Goal: Information Seeking & Learning: Compare options

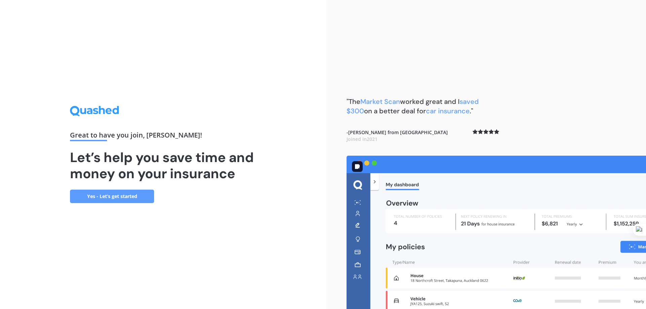
click at [431, 167] on img at bounding box center [497, 233] width 300 height 154
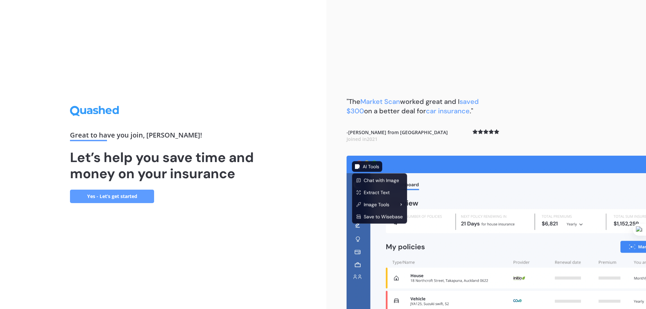
click at [459, 164] on img at bounding box center [497, 233] width 300 height 154
click at [438, 167] on img at bounding box center [497, 233] width 300 height 154
click at [406, 167] on img at bounding box center [497, 233] width 300 height 154
click at [459, 178] on img at bounding box center [497, 233] width 300 height 154
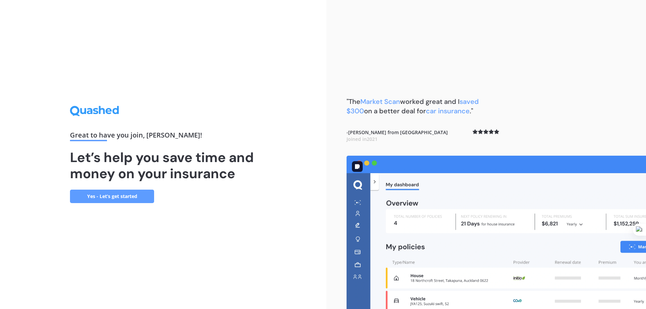
click at [415, 245] on img at bounding box center [497, 233] width 300 height 154
click at [124, 198] on link "Yes - Let’s get started" at bounding box center [112, 196] width 84 height 13
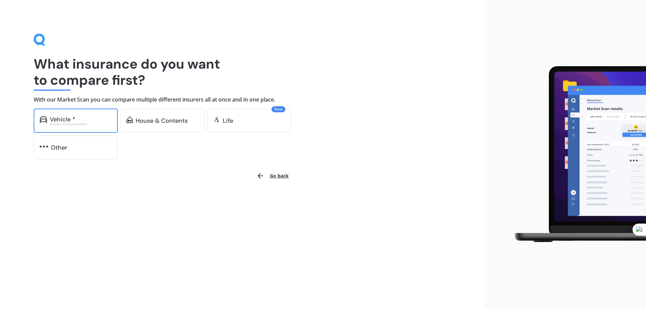
click at [78, 124] on div "Excludes commercial vehicles" at bounding box center [81, 124] width 62 height 3
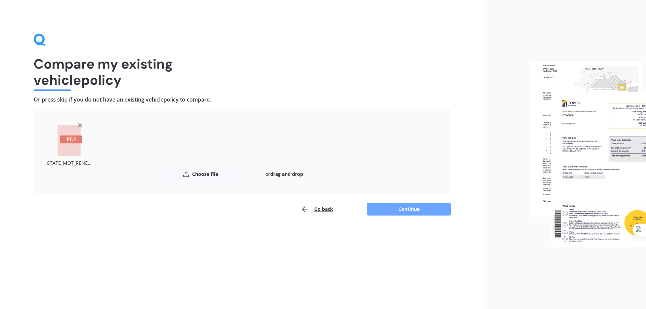
click at [417, 208] on button "Continue" at bounding box center [409, 209] width 84 height 13
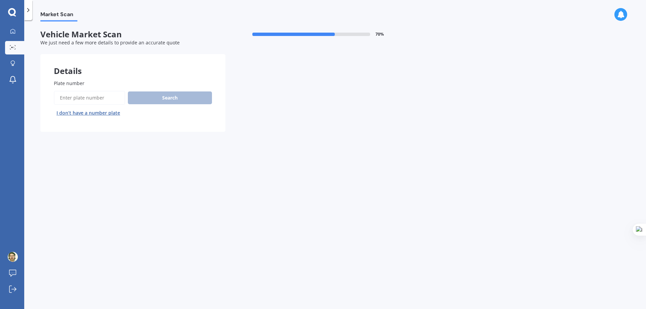
click at [91, 96] on input "Plate number" at bounding box center [89, 98] width 71 height 14
type input "lse360"
click at [162, 98] on button "Search" at bounding box center [170, 98] width 84 height 13
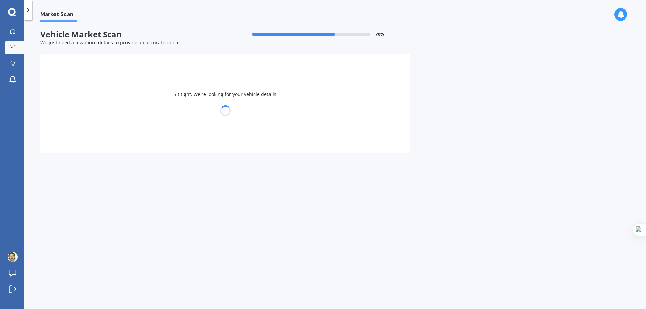
select select "HONDA"
select select "AIRWAVE"
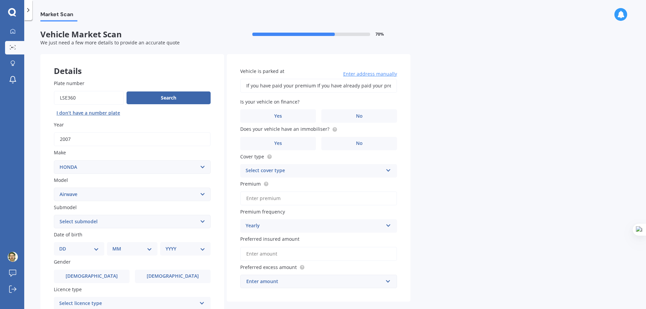
scroll to position [34, 0]
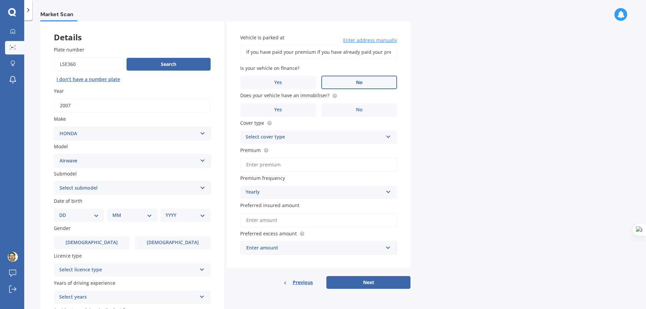
click at [328, 89] on label "No" at bounding box center [360, 82] width 76 height 13
click at [0, 0] on input "No" at bounding box center [0, 0] width 0 height 0
click at [296, 109] on label "Yes" at bounding box center [278, 109] width 76 height 13
click at [0, 0] on input "Yes" at bounding box center [0, 0] width 0 height 0
click at [374, 132] on div "Select cover type Comprehensive Third Party, Fire & Theft Third Party" at bounding box center [318, 137] width 157 height 13
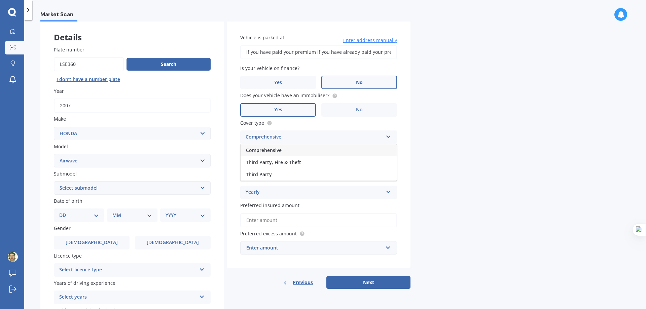
click at [374, 137] on div "Comprehensive" at bounding box center [314, 137] width 137 height 8
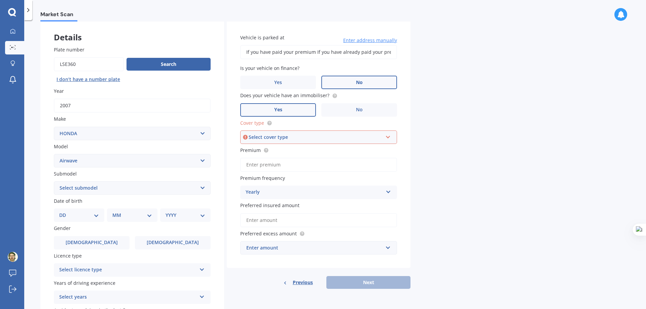
click at [383, 137] on div "Select cover type Comprehensive Third Party, Fire & Theft Third Party" at bounding box center [318, 137] width 157 height 13
click at [269, 163] on span "Third Party, Fire & Theft" at bounding box center [273, 162] width 55 height 6
click at [302, 169] on input "Premium" at bounding box center [318, 165] width 157 height 14
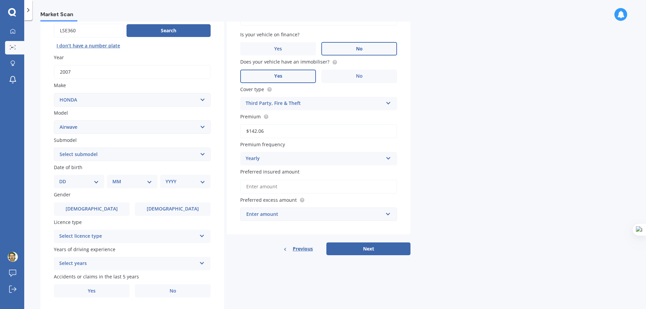
scroll to position [87, 0]
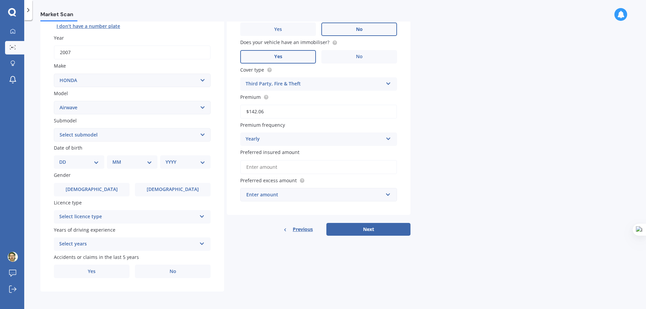
type input "$142.06"
click at [294, 195] on div "Enter amount" at bounding box center [314, 194] width 137 height 7
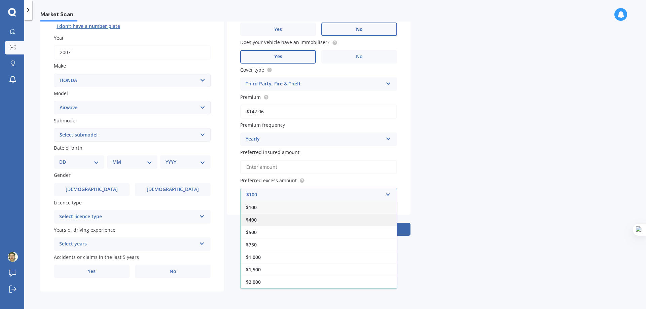
click at [278, 216] on div "$400" at bounding box center [319, 220] width 156 height 12
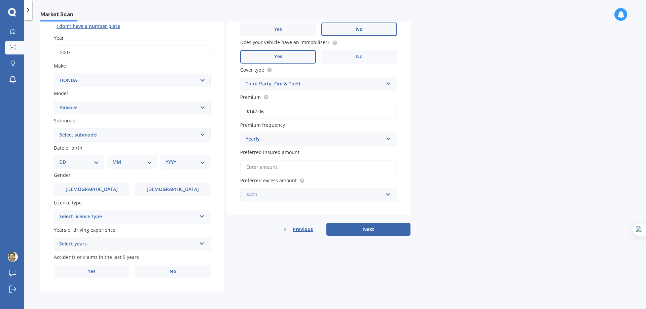
click at [280, 200] on input "text" at bounding box center [316, 195] width 151 height 13
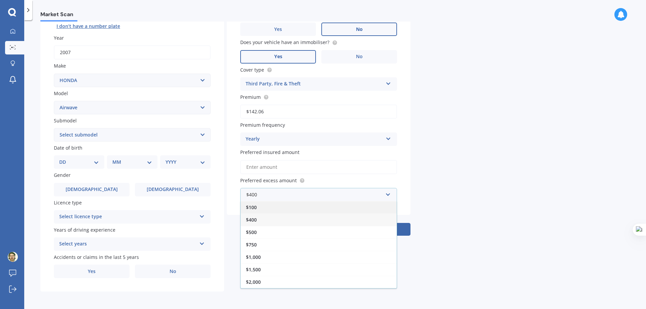
click at [270, 211] on div "$100" at bounding box center [319, 207] width 156 height 12
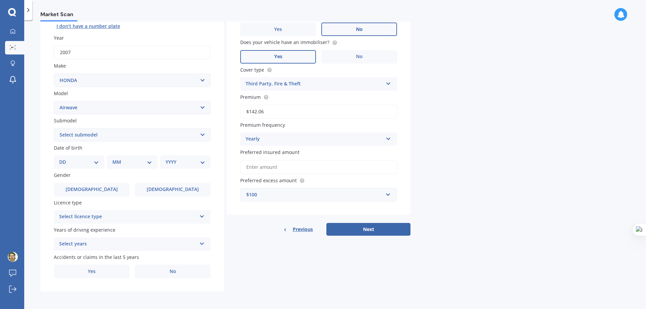
click at [85, 136] on select "Select submodel (All)" at bounding box center [132, 134] width 157 height 13
select select "(ALL)"
click at [54, 128] on select "Select submodel (All)" at bounding box center [132, 134] width 157 height 13
click at [75, 160] on select "DD 01 02 03 04 05 06 07 08 09 10 11 12 13 14 15 16 17 18 19 20 21 22 23 24 25 2…" at bounding box center [79, 162] width 40 height 7
select select "17"
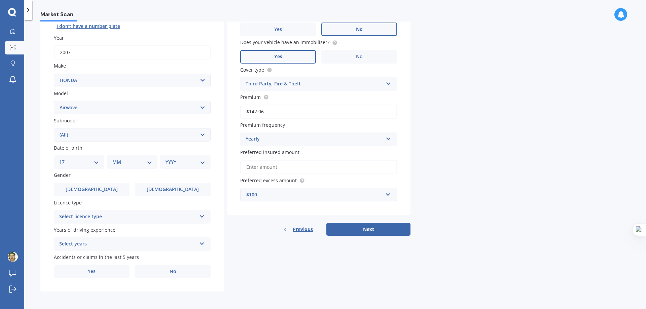
click at [65, 159] on select "DD 01 02 03 04 05 06 07 08 09 10 11 12 13 14 15 16 17 18 19 20 21 22 23 24 25 2…" at bounding box center [79, 162] width 40 height 7
click at [122, 162] on select "MM 01 02 03 04 05 06 07 08 09 10 11 12" at bounding box center [133, 162] width 37 height 7
select select "03"
click at [115, 159] on select "MM 01 02 03 04 05 06 07 08 09 10 11 12" at bounding box center [133, 162] width 37 height 7
click at [179, 165] on select "YYYY 2025 2024 2023 2022 2021 2020 2019 2018 2017 2016 2015 2014 2013 2012 2011…" at bounding box center [184, 162] width 37 height 7
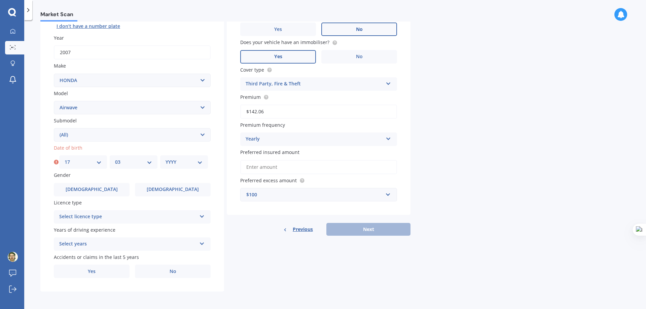
select select "1980"
click at [166, 159] on select "YYYY 2025 2024 2023 2022 2021 2020 2019 2018 2017 2016 2015 2014 2013 2012 2011…" at bounding box center [184, 162] width 37 height 7
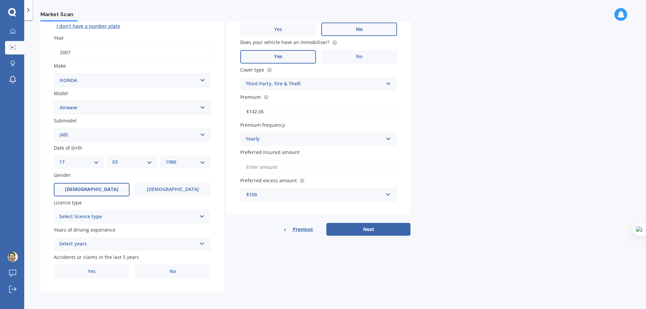
click at [111, 187] on label "[DEMOGRAPHIC_DATA]" at bounding box center [92, 189] width 76 height 13
click at [0, 0] on input "[DEMOGRAPHIC_DATA]" at bounding box center [0, 0] width 0 height 0
click at [113, 215] on div "Select licence type" at bounding box center [127, 217] width 137 height 8
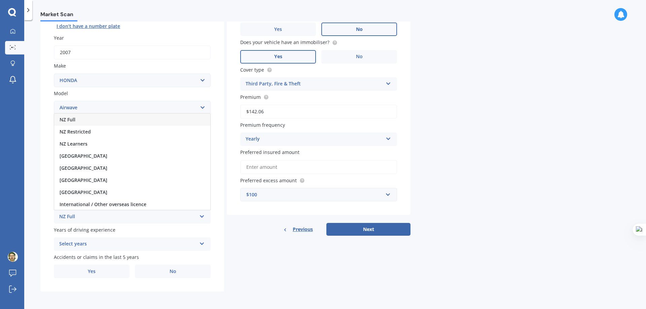
click at [83, 122] on div "NZ Full" at bounding box center [132, 120] width 156 height 12
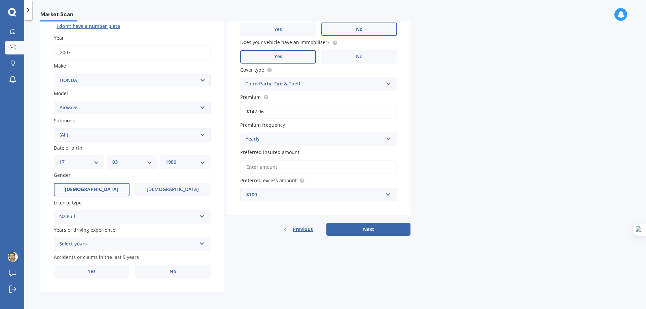
click at [144, 242] on div "Select years" at bounding box center [127, 244] width 137 height 8
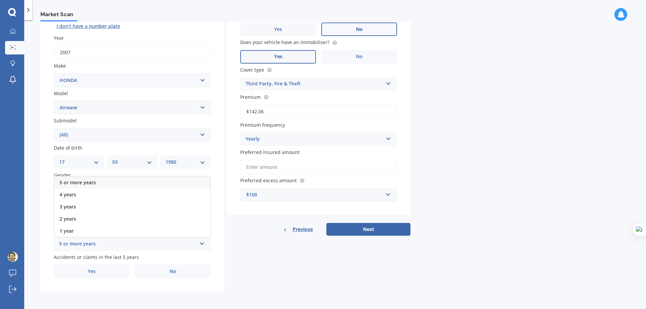
click at [99, 185] on div "5 or more years" at bounding box center [132, 183] width 156 height 12
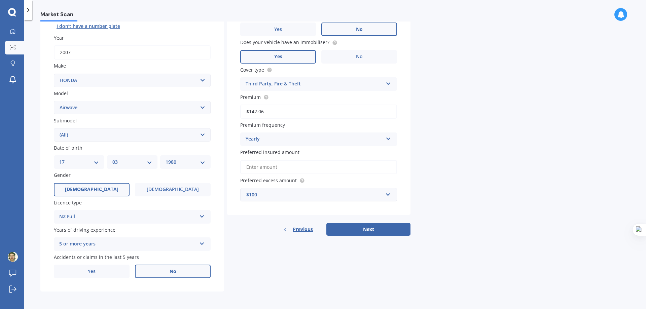
click at [153, 270] on label "No" at bounding box center [173, 271] width 76 height 13
click at [0, 0] on input "No" at bounding box center [0, 0] width 0 height 0
click at [364, 230] on button "Next" at bounding box center [369, 229] width 84 height 13
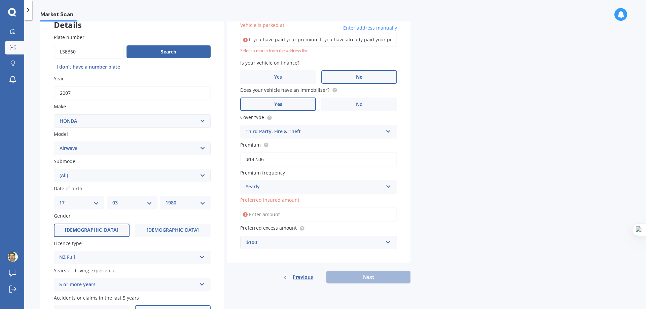
scroll to position [0, 167]
click at [276, 214] on input "Preferred insured amount" at bounding box center [318, 215] width 157 height 14
click at [276, 215] on input "Preferred insured amount" at bounding box center [318, 215] width 157 height 14
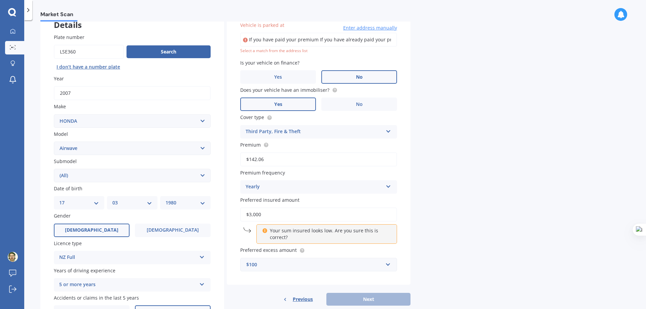
drag, startPoint x: 266, startPoint y: 219, endPoint x: 247, endPoint y: 218, distance: 18.5
click at [247, 218] on input "$3,000" at bounding box center [318, 215] width 157 height 14
click at [293, 236] on p "Your sum insured looks low. Are you sure this is correct?" at bounding box center [329, 234] width 119 height 13
click at [362, 302] on div "Previous Next" at bounding box center [319, 299] width 184 height 13
drag, startPoint x: 344, startPoint y: 239, endPoint x: 344, endPoint y: 236, distance: 3.4
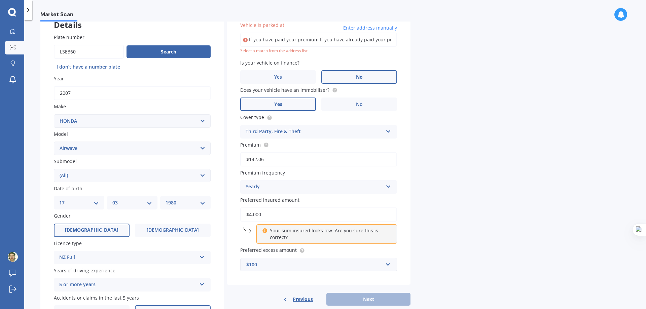
click at [344, 239] on p "Your sum insured looks low. Are you sure this is correct?" at bounding box center [329, 234] width 119 height 13
click at [344, 236] on p "Your sum insured looks low. Are you sure this is correct?" at bounding box center [329, 234] width 119 height 13
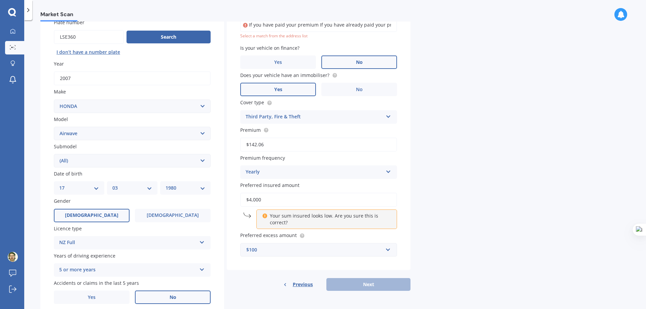
scroll to position [46, 0]
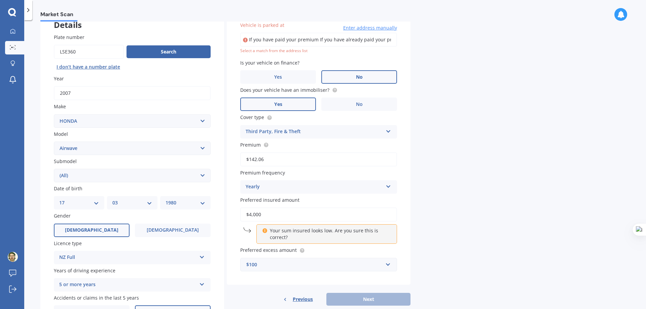
click at [229, 256] on div "Vehicle is parked at If you have paid your premium If you have already paid you…" at bounding box center [319, 146] width 184 height 277
click at [274, 235] on p "Your sum insured looks low. Are you sure this is correct?" at bounding box center [329, 234] width 119 height 13
click at [265, 232] on icon at bounding box center [264, 230] width 5 height 5
click at [265, 217] on input "$4,000" at bounding box center [318, 215] width 157 height 14
drag, startPoint x: 265, startPoint y: 217, endPoint x: 244, endPoint y: 214, distance: 21.0
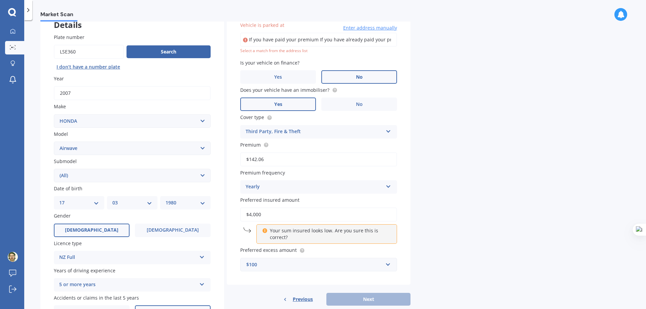
click at [244, 214] on input "$4,000" at bounding box center [318, 215] width 157 height 14
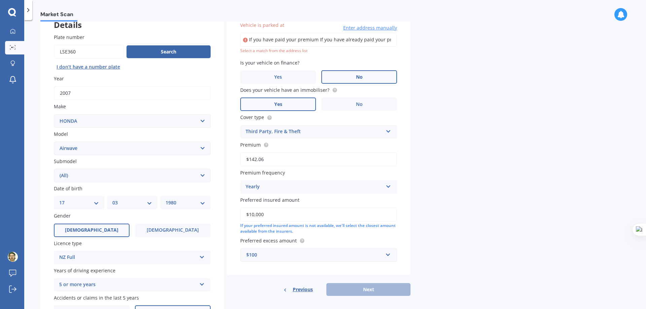
type input "$10,000"
click at [364, 291] on div "Previous Next" at bounding box center [319, 290] width 184 height 13
click at [365, 290] on div "Previous Next" at bounding box center [319, 290] width 184 height 13
click at [275, 42] on input "If you have paid your premium If you have already paid your premium prior to re…" at bounding box center [318, 40] width 157 height 14
click at [288, 39] on input "If you have paid your premium If you have already paid your premium prior to re…" at bounding box center [318, 40] width 157 height 14
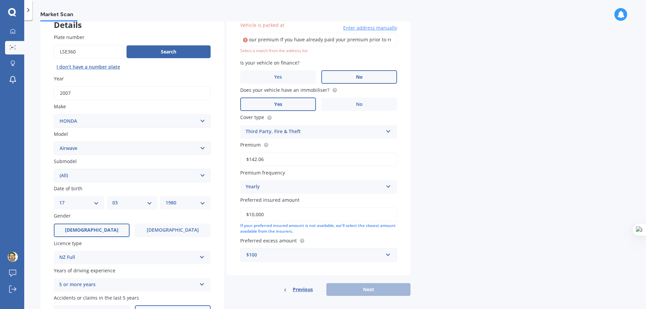
click at [388, 39] on input "our premium If you have already paid your premium prior to receiving this notic…" at bounding box center [318, 40] width 157 height 14
type input "our premium If you have already paid your premium prior to receiving this notic…"
click at [375, 24] on label "Vehicle is parked at" at bounding box center [317, 25] width 154 height 7
click at [375, 33] on input "our premium If you have already paid your premium prior to receiving this notic…" at bounding box center [318, 40] width 157 height 14
click at [374, 26] on span "Enter address manually" at bounding box center [370, 28] width 54 height 7
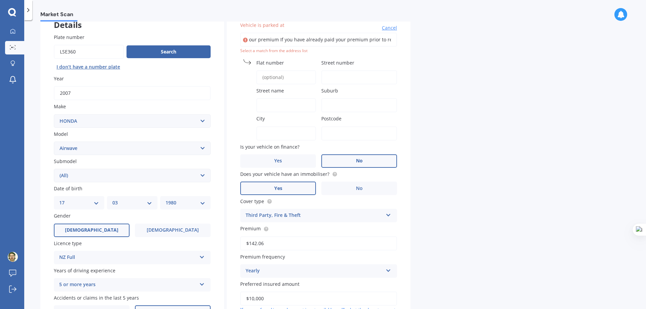
click at [278, 75] on input "Flat number" at bounding box center [287, 77] width 60 height 14
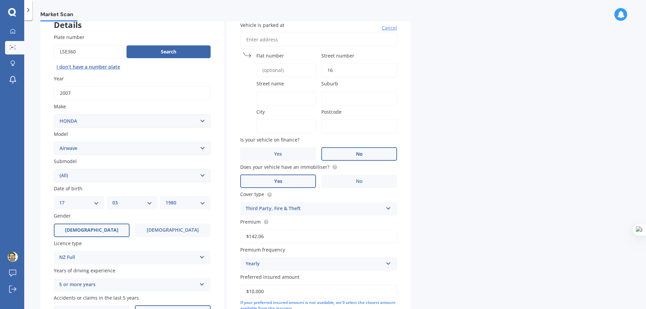
type input "16"
type input "[US_STATE][GEOGRAPHIC_DATA]"
type input "[GEOGRAPHIC_DATA]"
type input "2010"
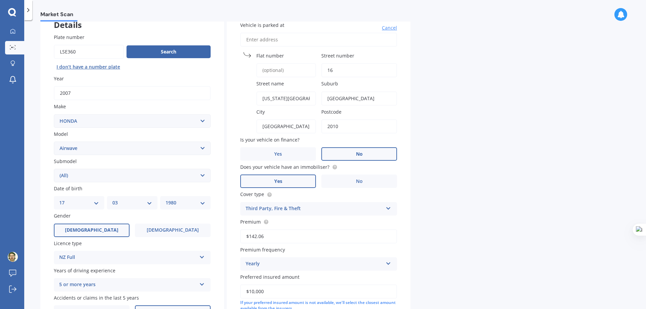
click at [417, 128] on div "Market Scan Vehicle Market Scan 70 % We just need a few more details to provide…" at bounding box center [335, 166] width 622 height 289
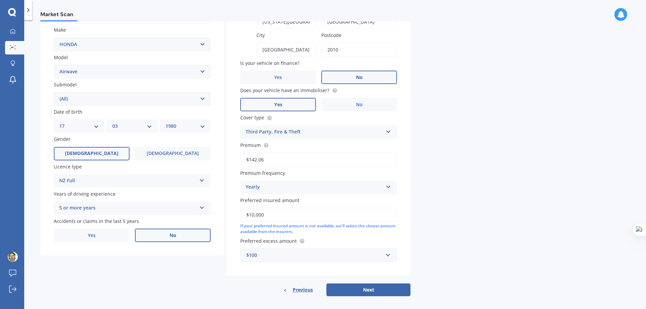
scroll to position [128, 0]
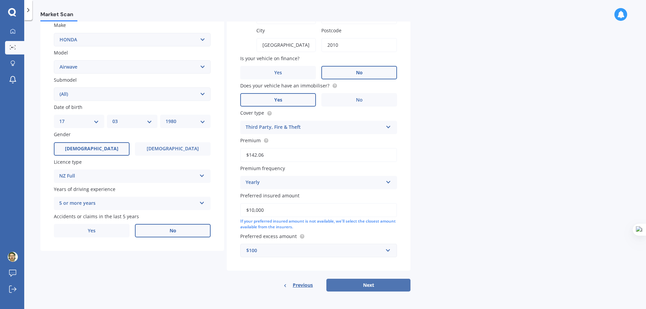
click at [364, 284] on button "Next" at bounding box center [369, 285] width 84 height 13
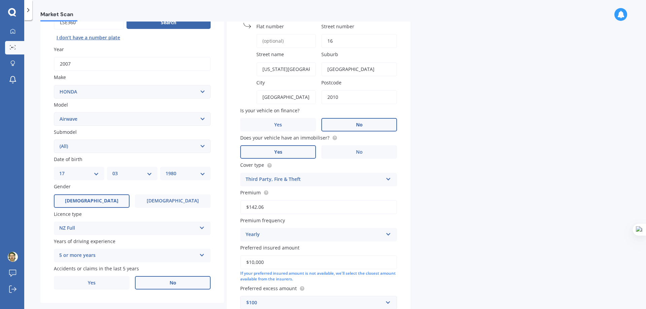
select select "17"
select select "03"
select select "1980"
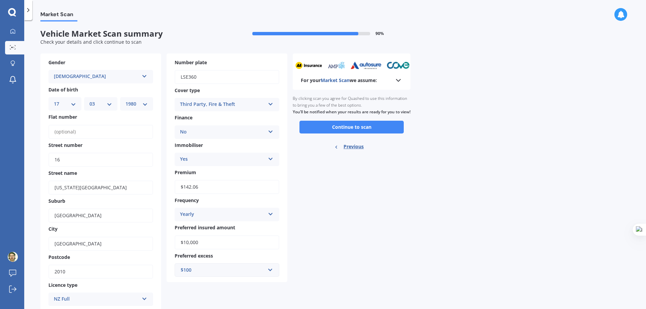
scroll to position [0, 0]
click at [356, 134] on button "Continue to scan" at bounding box center [352, 128] width 104 height 13
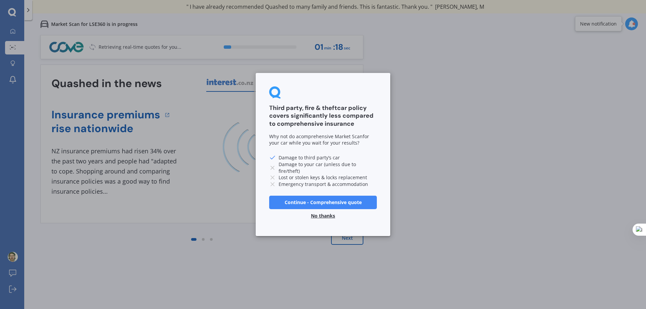
click at [330, 216] on button "No thanks" at bounding box center [323, 215] width 32 height 13
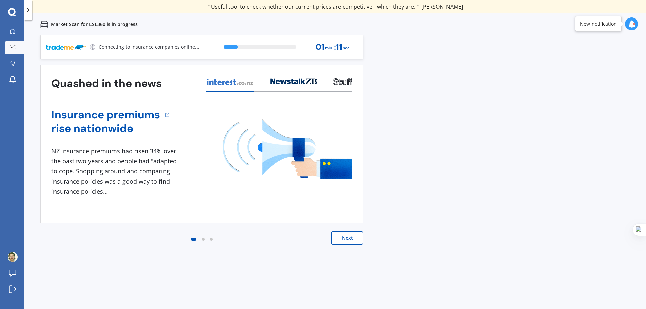
click at [355, 238] on button "Next" at bounding box center [347, 238] width 32 height 13
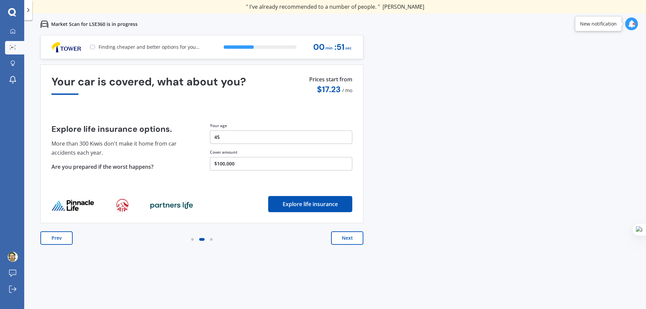
click at [355, 238] on button "Next" at bounding box center [347, 238] width 32 height 13
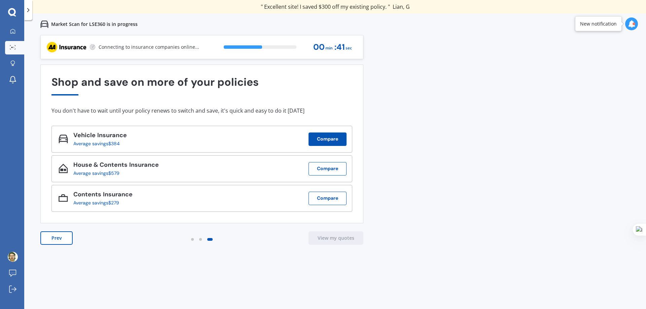
click at [331, 142] on button "Compare" at bounding box center [328, 139] width 38 height 13
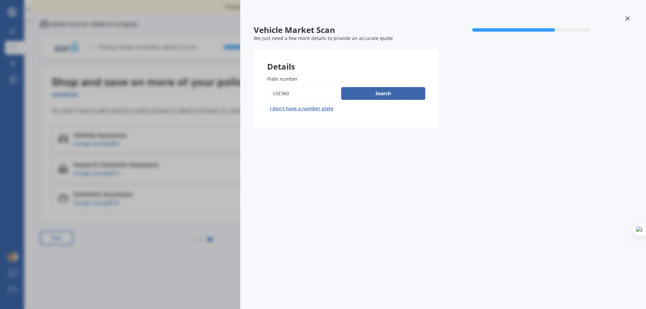
click at [253, 175] on div "Vehicle Market Scan 70 % We just need a few more details to provide an accurate…" at bounding box center [443, 154] width 406 height 309
click at [140, 257] on div "Vehicle Market Scan 70 % We just need a few more details to provide an accurate…" at bounding box center [323, 154] width 646 height 309
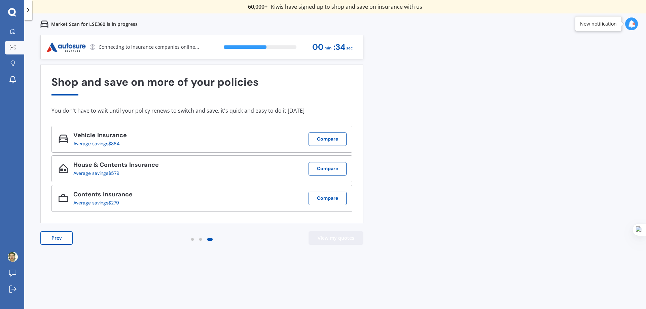
drag, startPoint x: 329, startPoint y: 240, endPoint x: 335, endPoint y: 239, distance: 6.1
click at [329, 239] on button "View my quotes" at bounding box center [336, 238] width 55 height 13
click at [113, 141] on div "Average savings $384" at bounding box center [97, 143] width 48 height 5
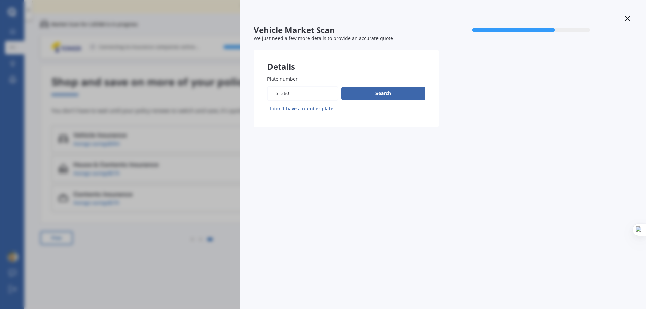
click at [353, 101] on div "Search I don’t have a number plate" at bounding box center [346, 101] width 158 height 28
click at [357, 98] on button "Search" at bounding box center [383, 93] width 84 height 13
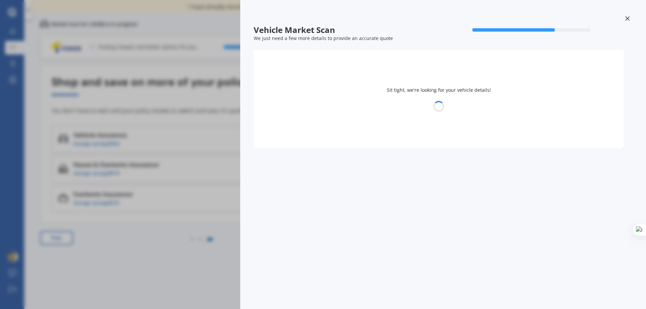
select select "HONDA"
select select "AIRWAVE"
select select "17"
select select "03"
select select "1980"
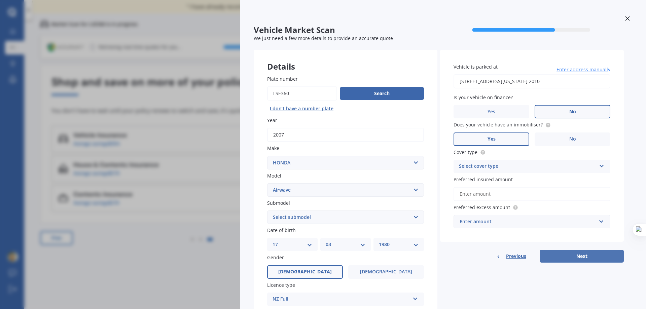
click at [564, 260] on button "Next" at bounding box center [582, 256] width 84 height 13
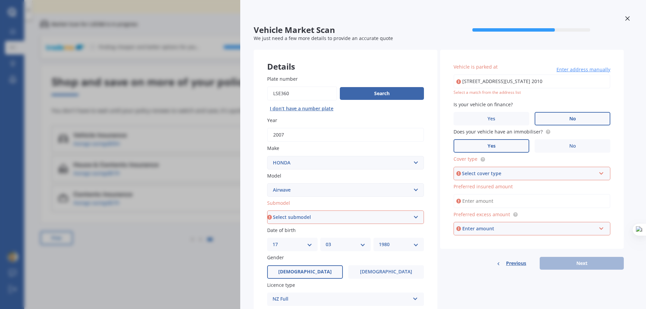
click at [204, 245] on div "Vehicle Market Scan 70 % We just need a few more details to provide an accurate…" at bounding box center [323, 154] width 646 height 309
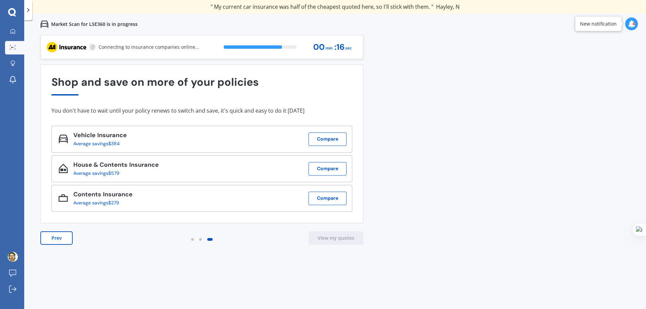
click at [57, 238] on button "Prev" at bounding box center [56, 238] width 32 height 13
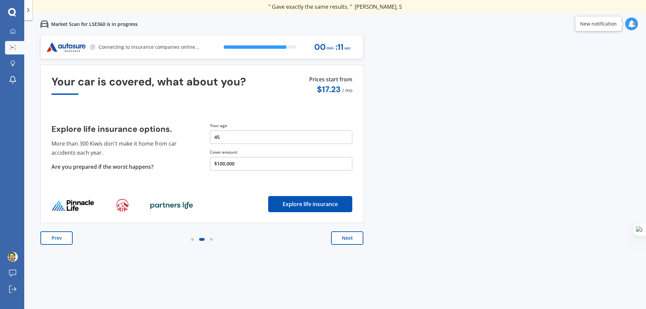
click at [58, 238] on button "Prev" at bounding box center [56, 238] width 32 height 13
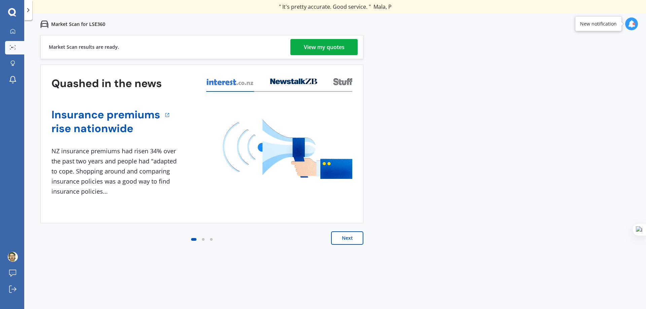
click at [341, 237] on button "Next" at bounding box center [347, 238] width 32 height 13
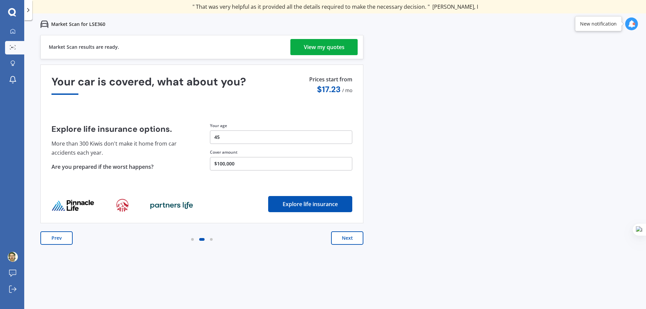
click at [346, 235] on button "Next" at bounding box center [347, 238] width 32 height 13
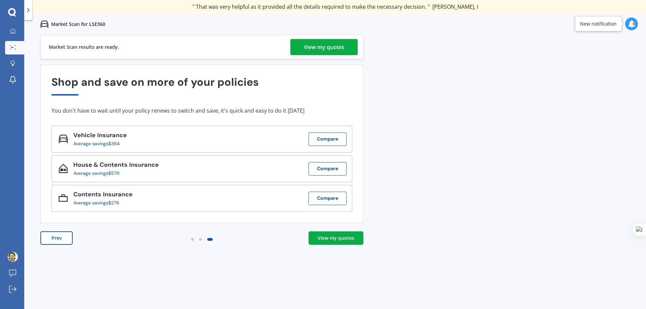
click at [352, 237] on div "View my quotes" at bounding box center [336, 238] width 37 height 7
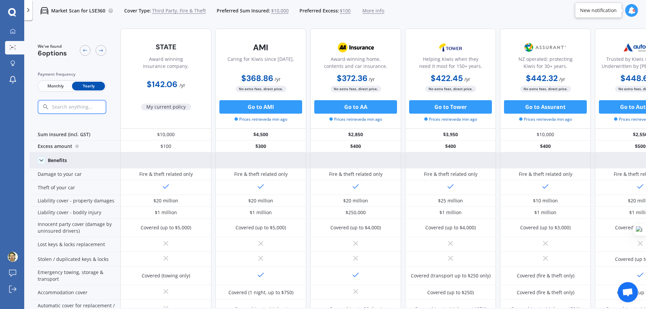
click at [40, 160] on polyline at bounding box center [41, 161] width 3 height 2
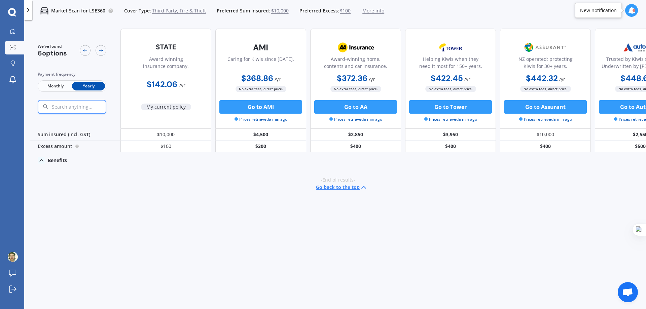
click at [43, 160] on icon at bounding box center [41, 160] width 7 height 7
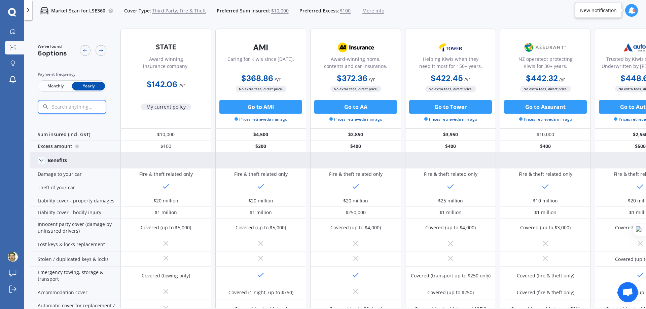
click at [156, 45] on img at bounding box center [166, 47] width 44 height 16
